Goal: Task Accomplishment & Management: Manage account settings

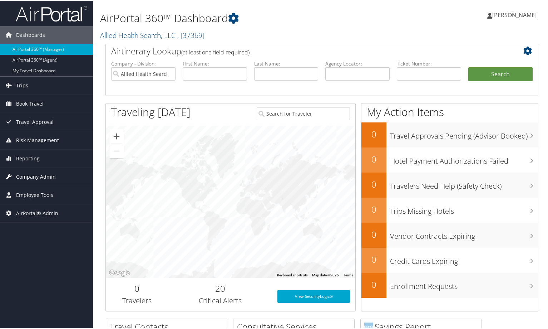
click at [28, 175] on span "Company Admin" at bounding box center [36, 176] width 40 height 18
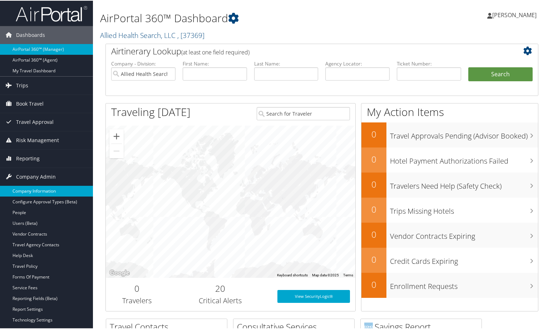
click at [31, 187] on link "Company Information" at bounding box center [46, 190] width 93 height 11
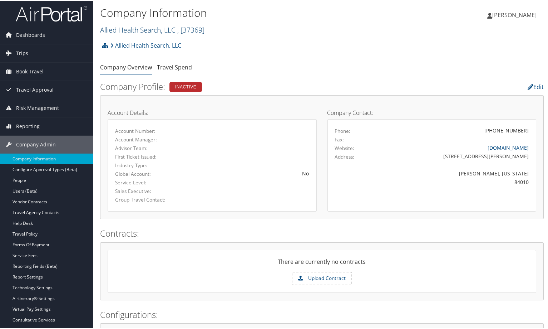
click at [184, 28] on span ", [ 37369 ]" at bounding box center [190, 29] width 27 height 10
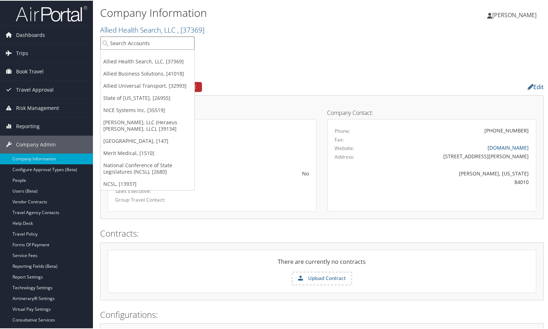
click at [151, 48] on input "search" at bounding box center [148, 42] width 94 height 13
click at [153, 42] on input "search" at bounding box center [148, 42] width 94 height 13
type input "qualis"
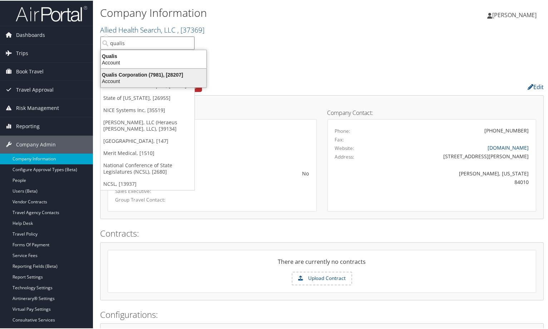
click at [138, 75] on div "Qualis Corporation (7981), [28207]" at bounding box center [154, 74] width 114 height 6
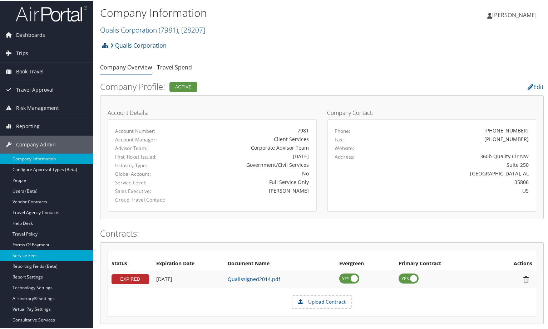
click at [42, 254] on link "Service Fees" at bounding box center [46, 254] width 93 height 11
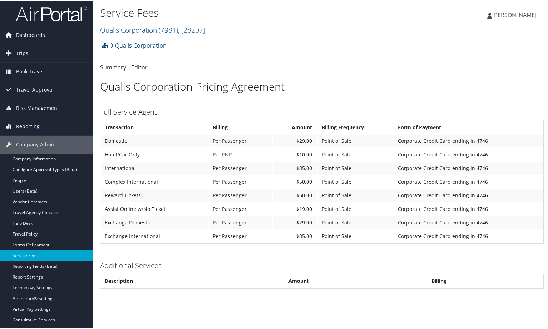
click at [38, 34] on span "Dashboards" at bounding box center [30, 34] width 29 height 18
